Goal: Find specific page/section: Find specific page/section

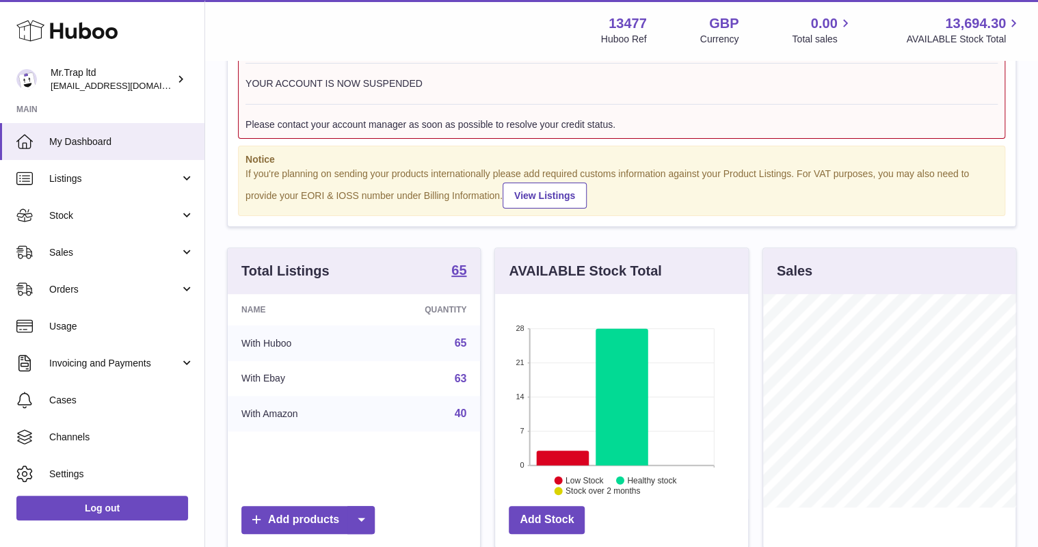
scroll to position [273, 0]
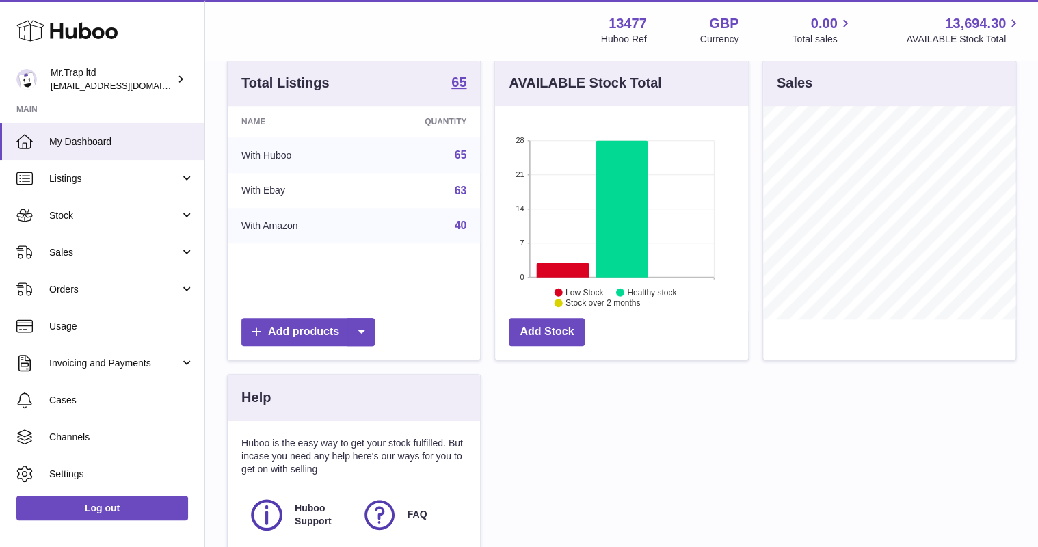
click at [74, 251] on span "Sales" at bounding box center [114, 252] width 131 height 13
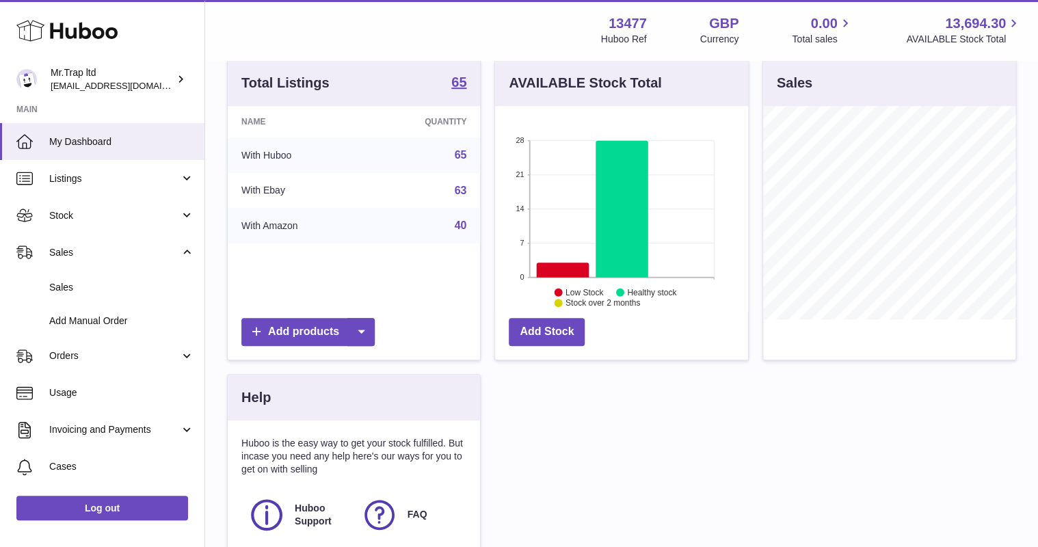
click at [91, 282] on span "Sales" at bounding box center [121, 287] width 145 height 13
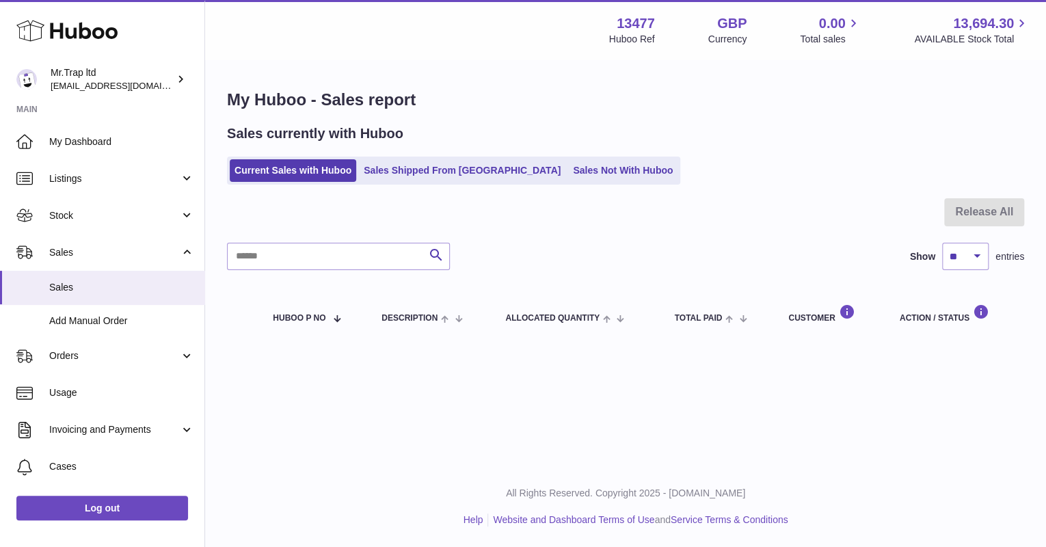
click at [568, 175] on link "Sales Not With Huboo" at bounding box center [622, 170] width 109 height 23
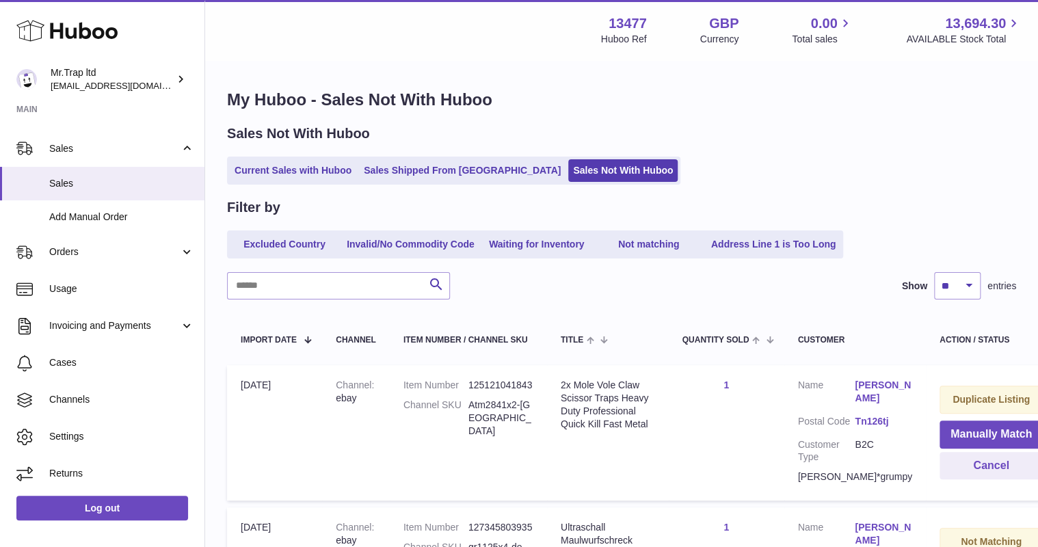
click at [92, 25] on icon at bounding box center [66, 30] width 101 height 27
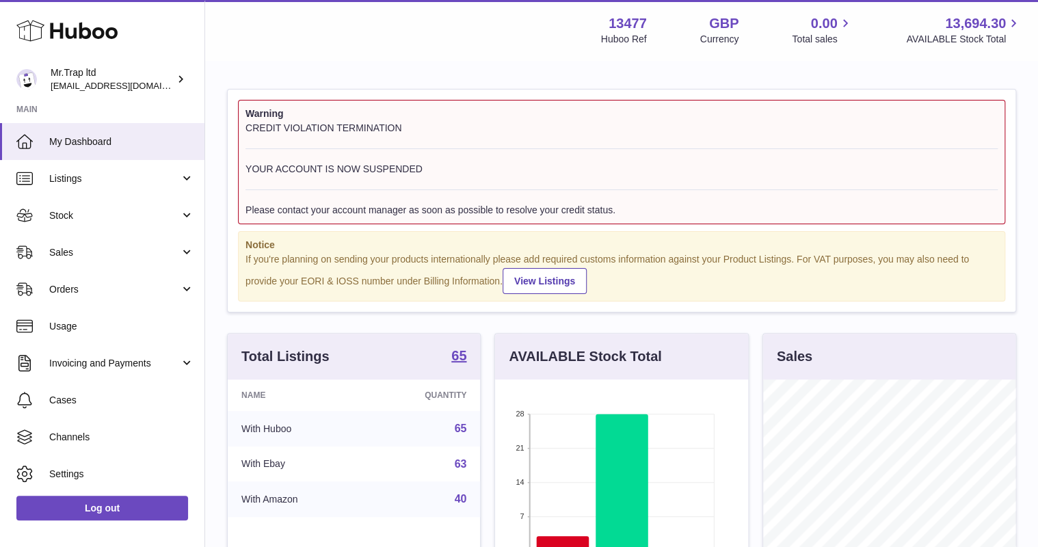
scroll to position [213, 252]
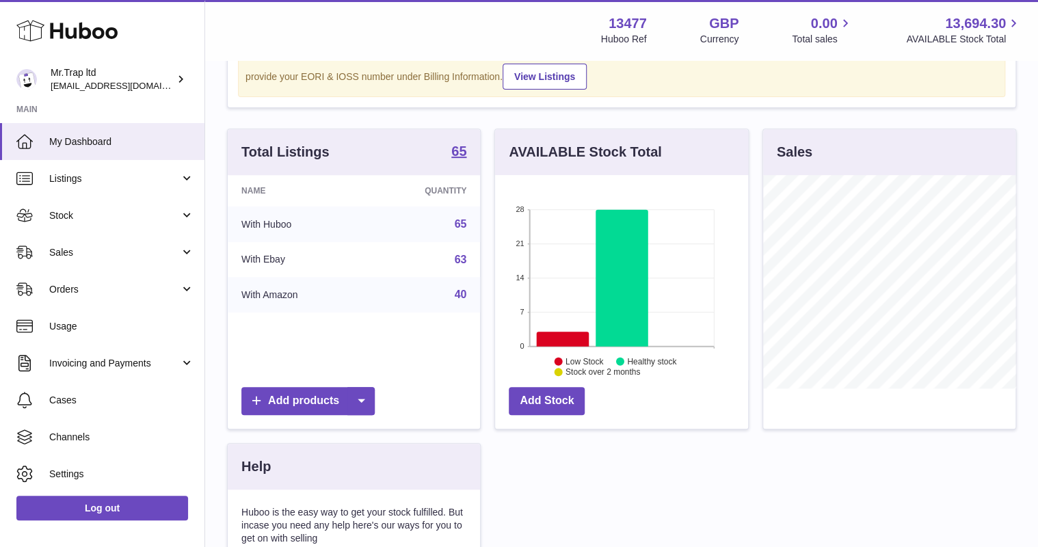
scroll to position [273, 0]
